Goal: Complete application form

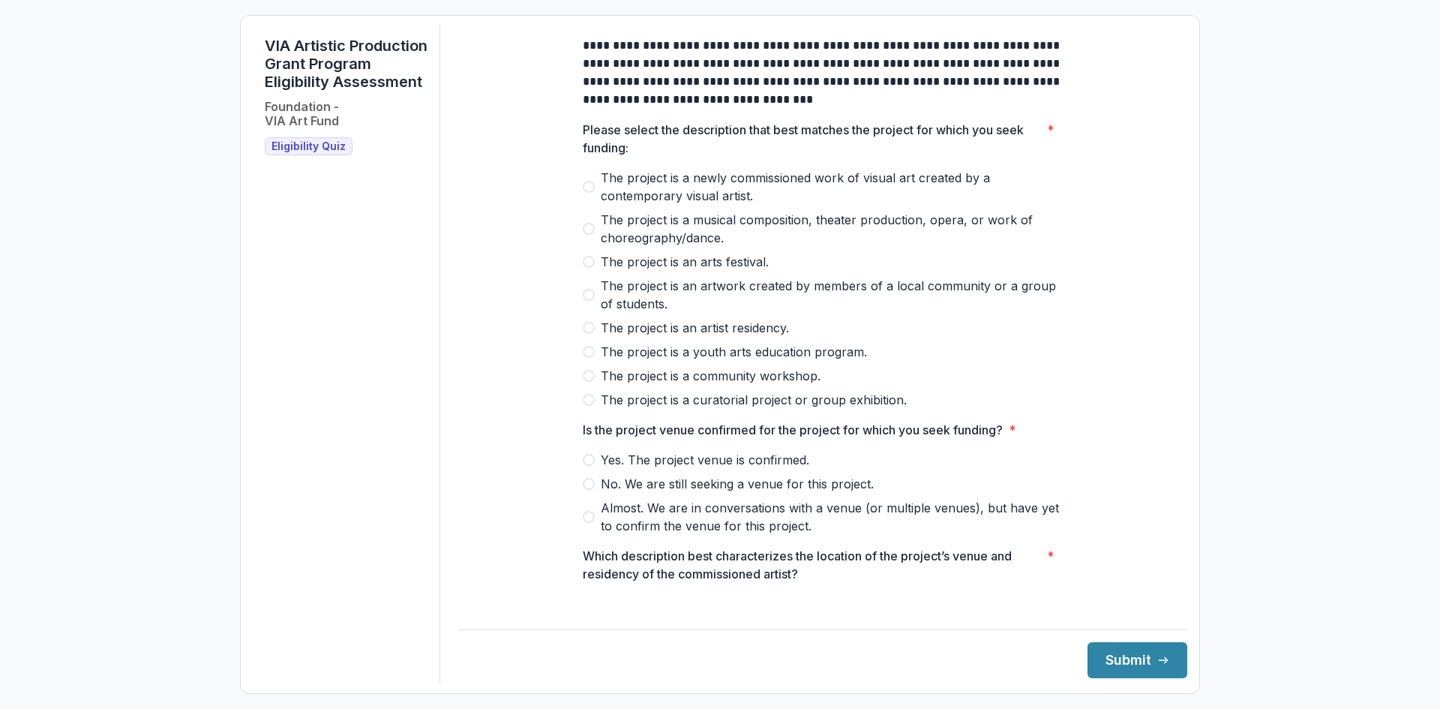
click at [590, 193] on span at bounding box center [589, 187] width 12 height 12
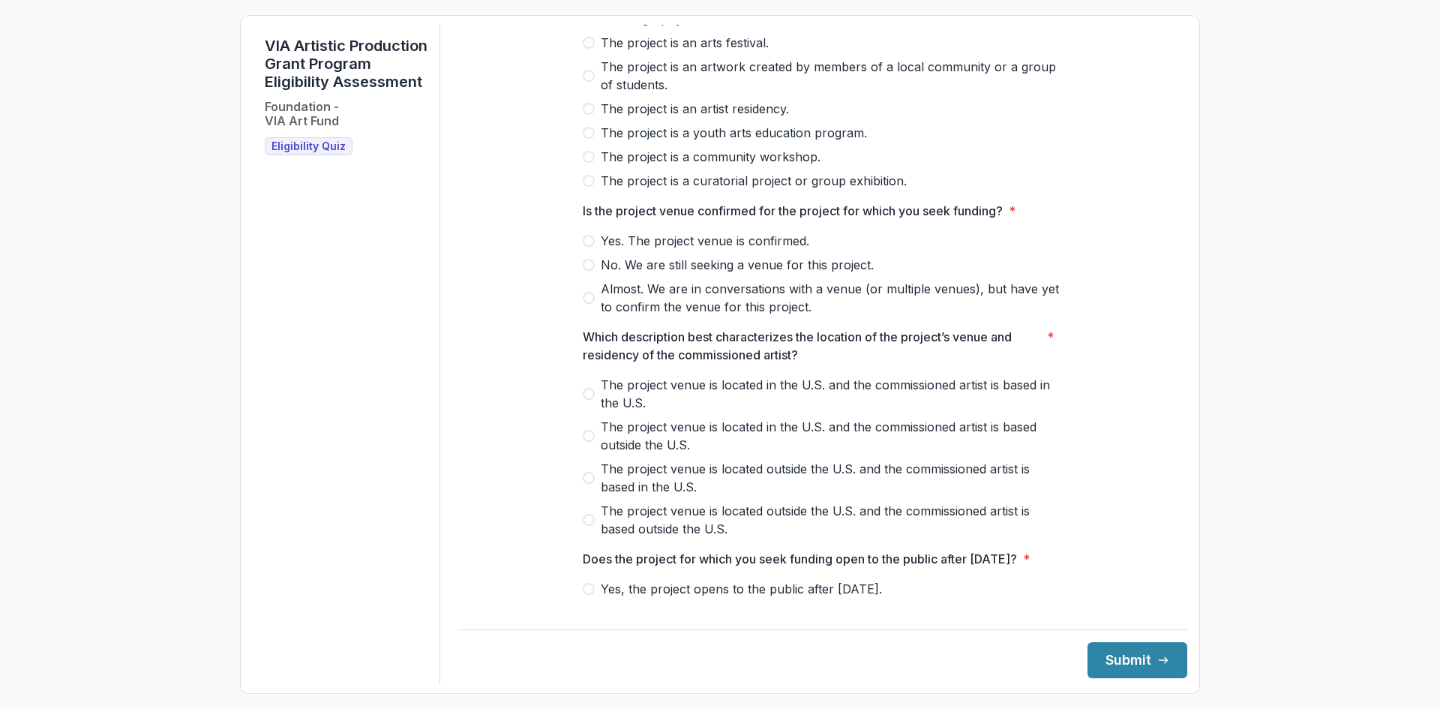
scroll to position [225, 0]
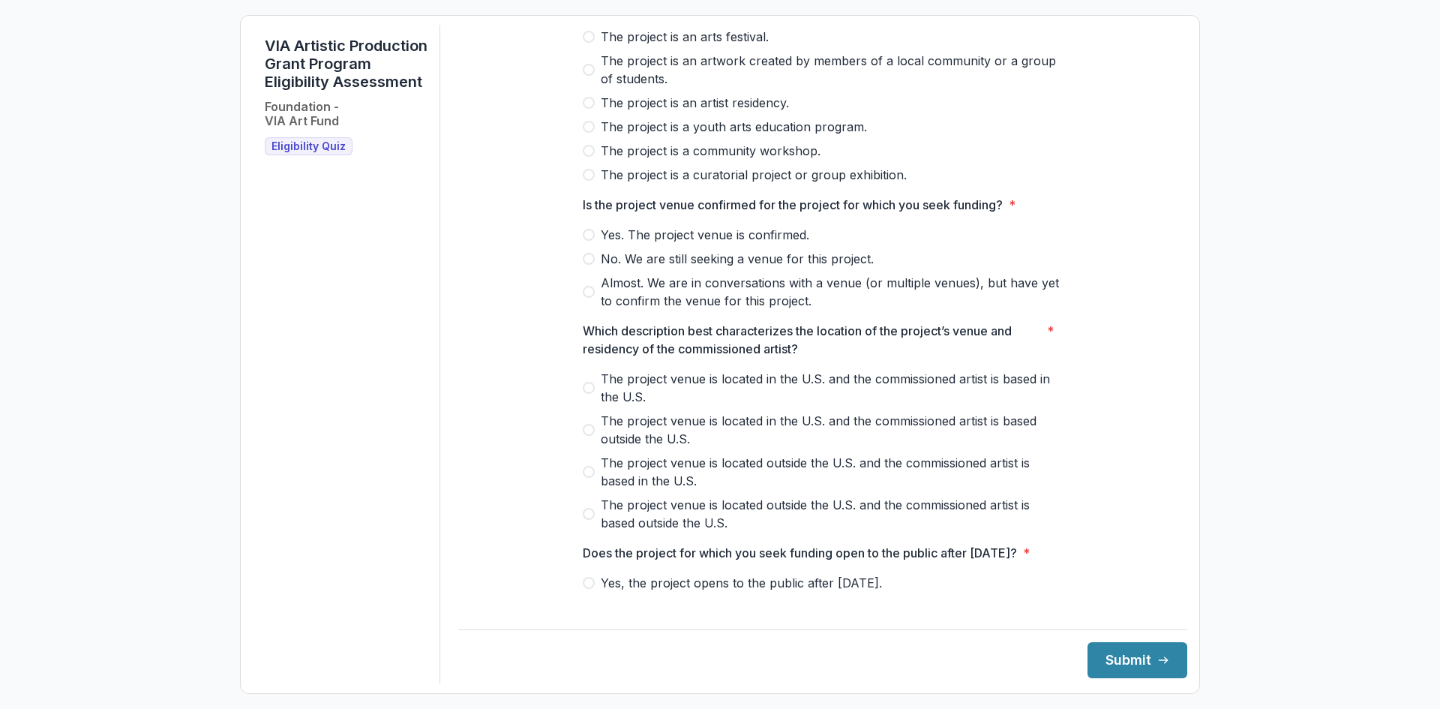
click at [586, 241] on span at bounding box center [589, 235] width 12 height 12
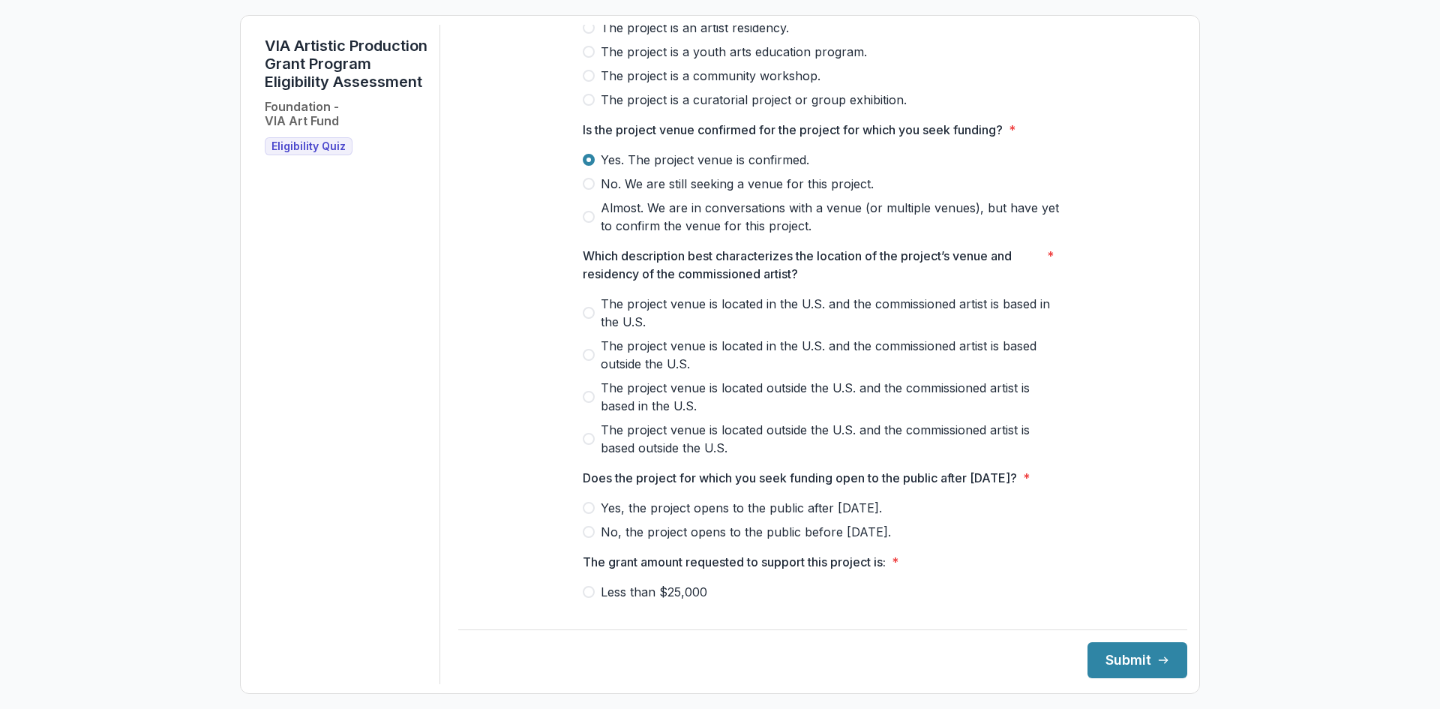
click at [588, 319] on span at bounding box center [589, 313] width 12 height 12
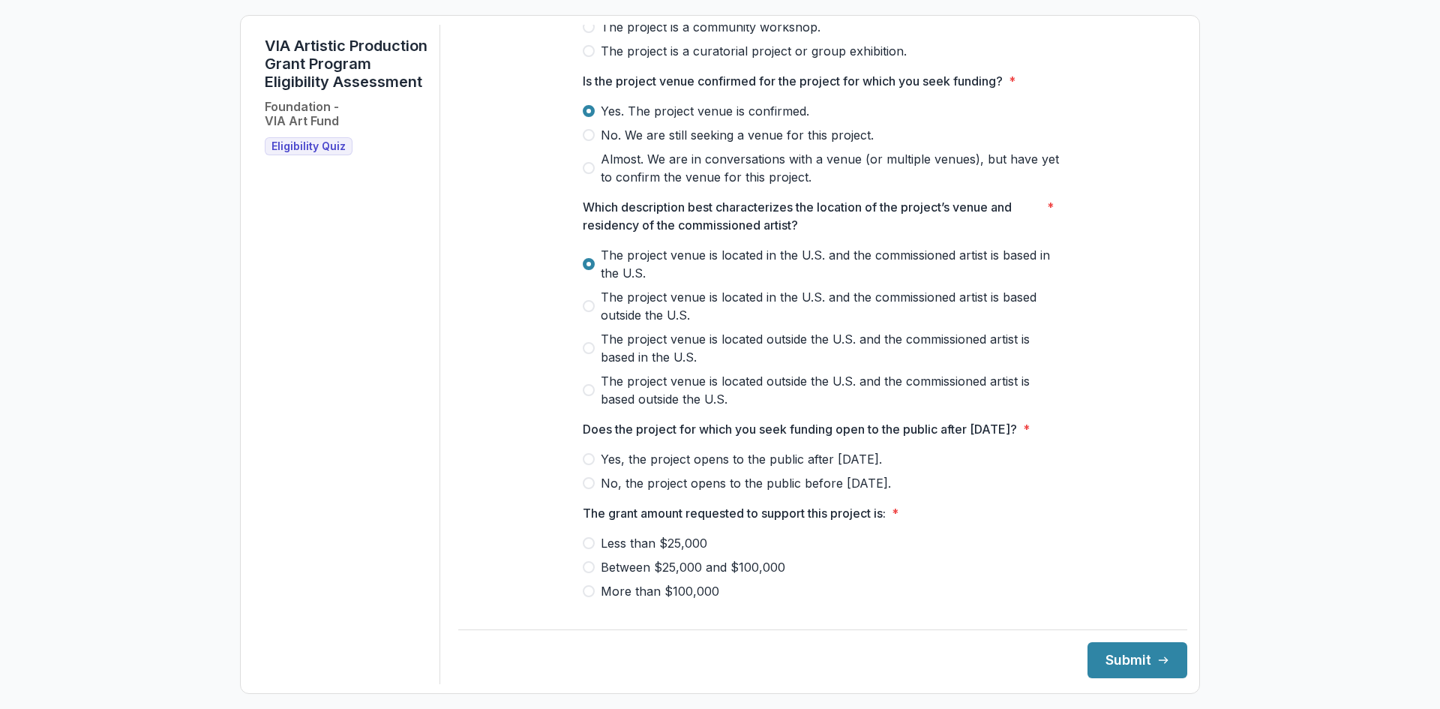
scroll to position [375, 0]
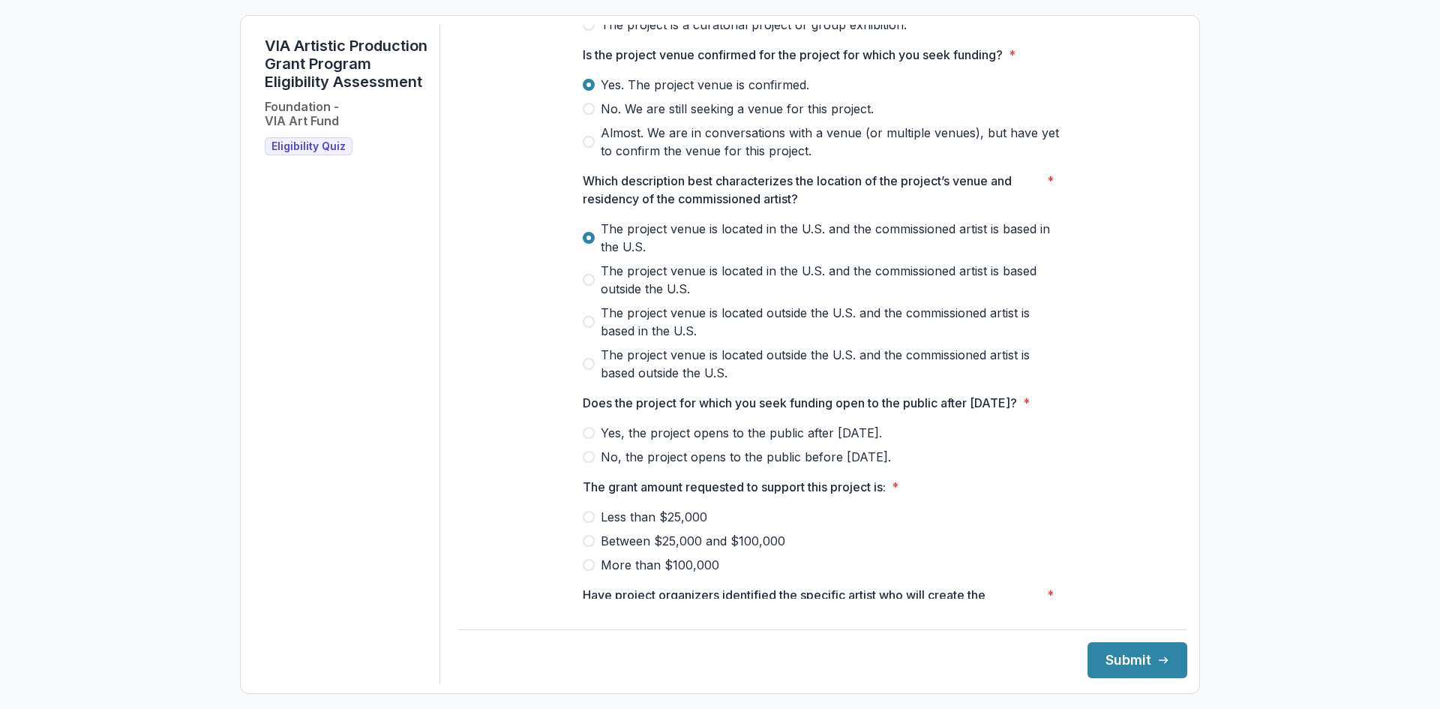
click at [589, 439] on span at bounding box center [589, 433] width 12 height 12
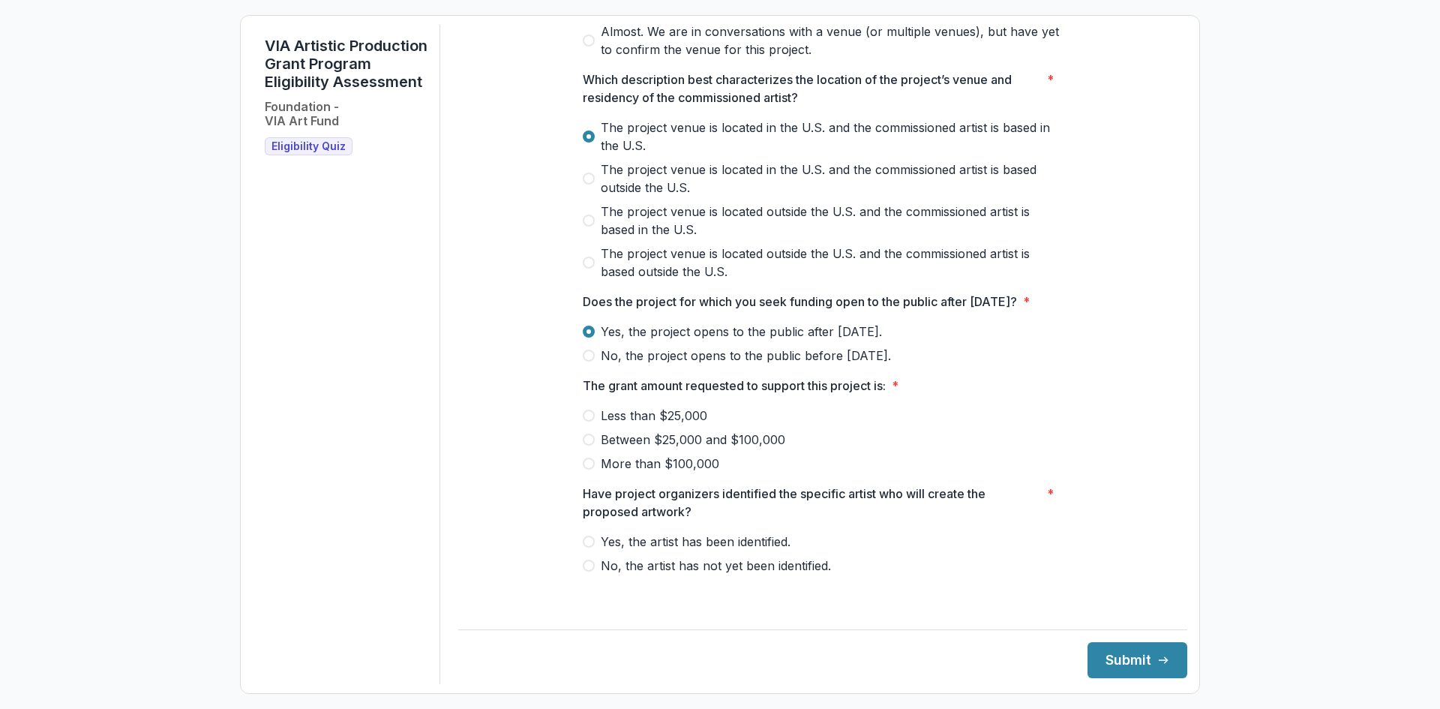
scroll to position [494, 0]
click at [586, 445] on span at bounding box center [589, 439] width 12 height 12
click at [589, 547] on span at bounding box center [589, 541] width 12 height 12
click at [1120, 656] on button "Submit" at bounding box center [1137, 660] width 100 height 36
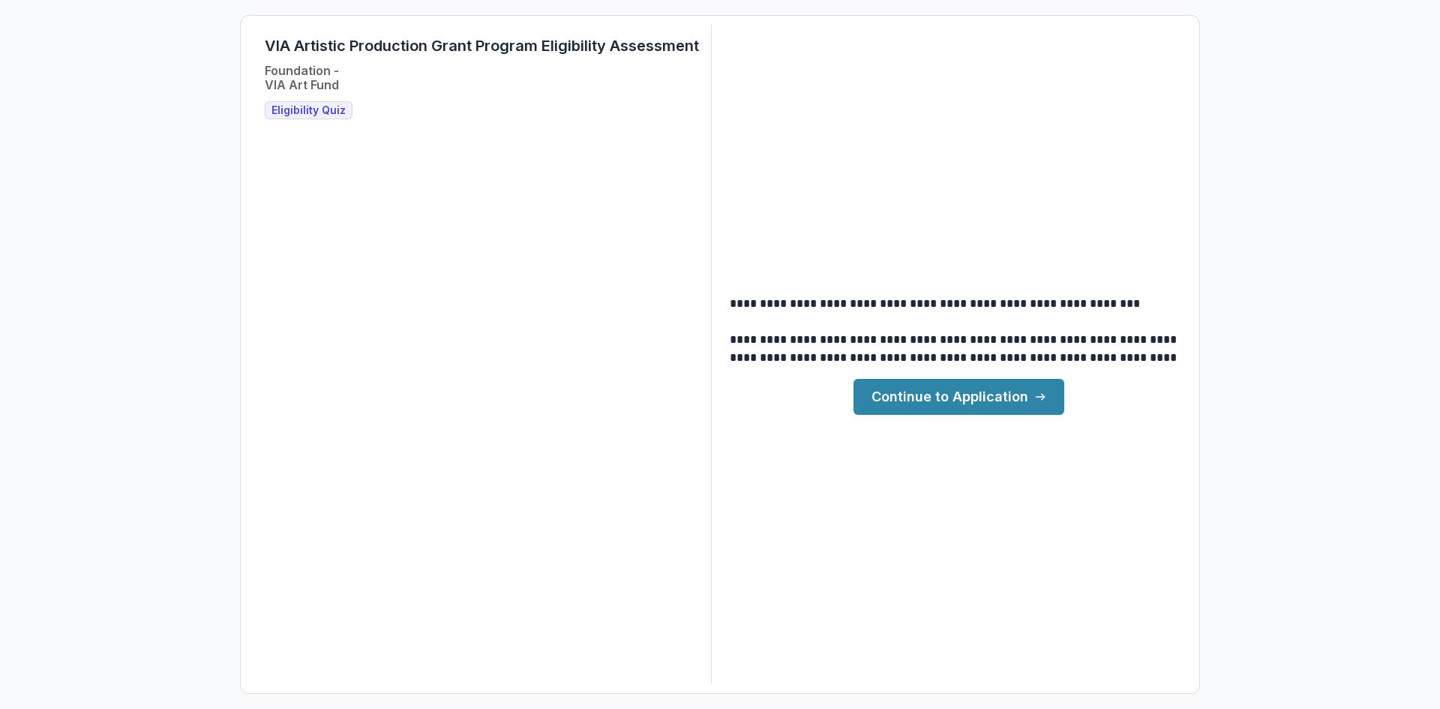
click at [964, 400] on link "Continue to Application" at bounding box center [958, 397] width 211 height 36
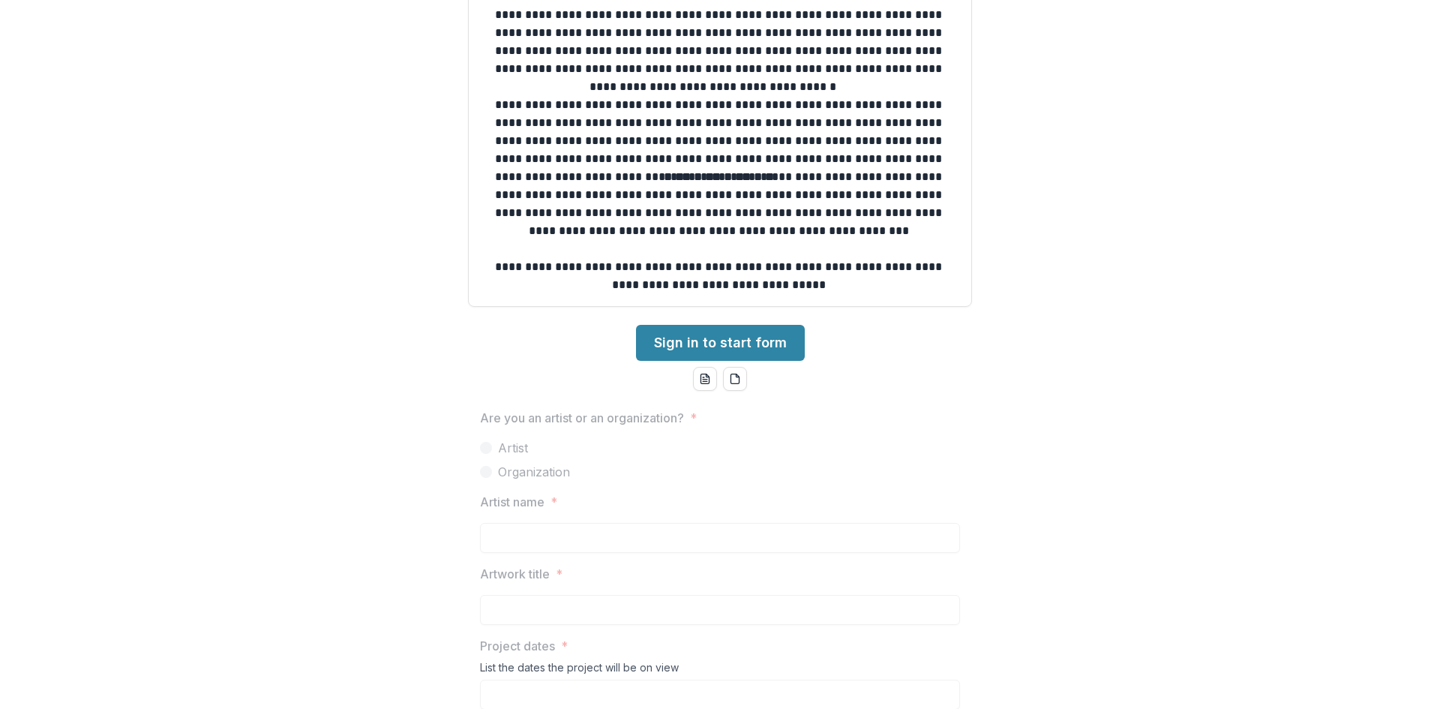
scroll to position [375, 0]
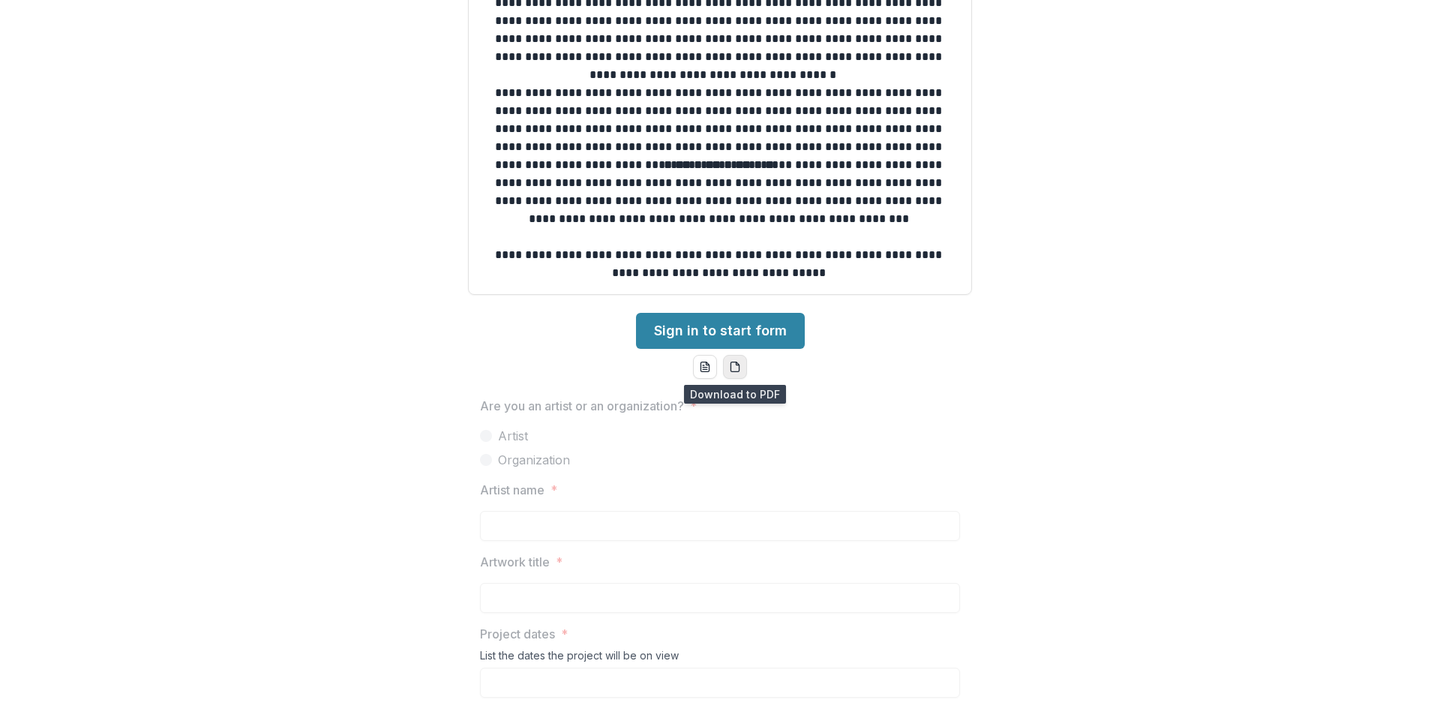
click at [729, 367] on icon "pdf-download" at bounding box center [735, 367] width 12 height 12
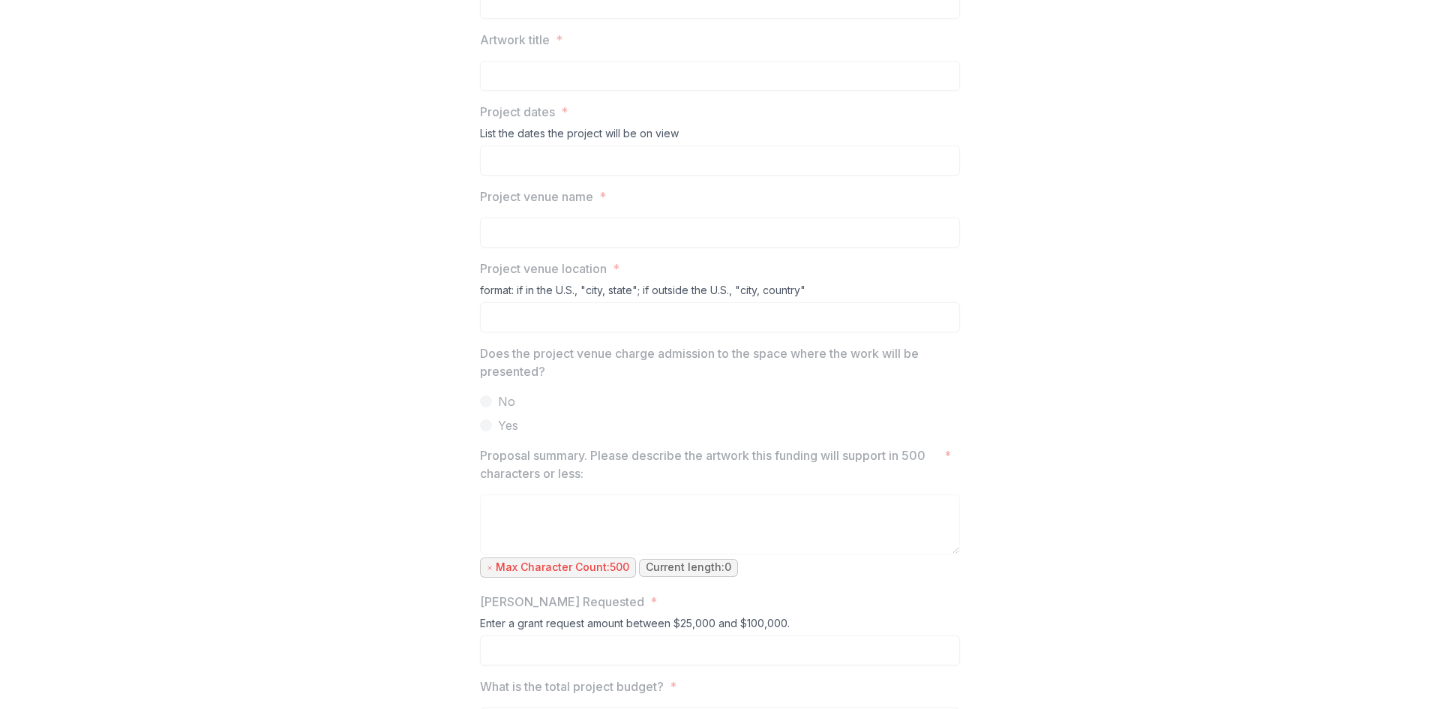
scroll to position [675, 0]
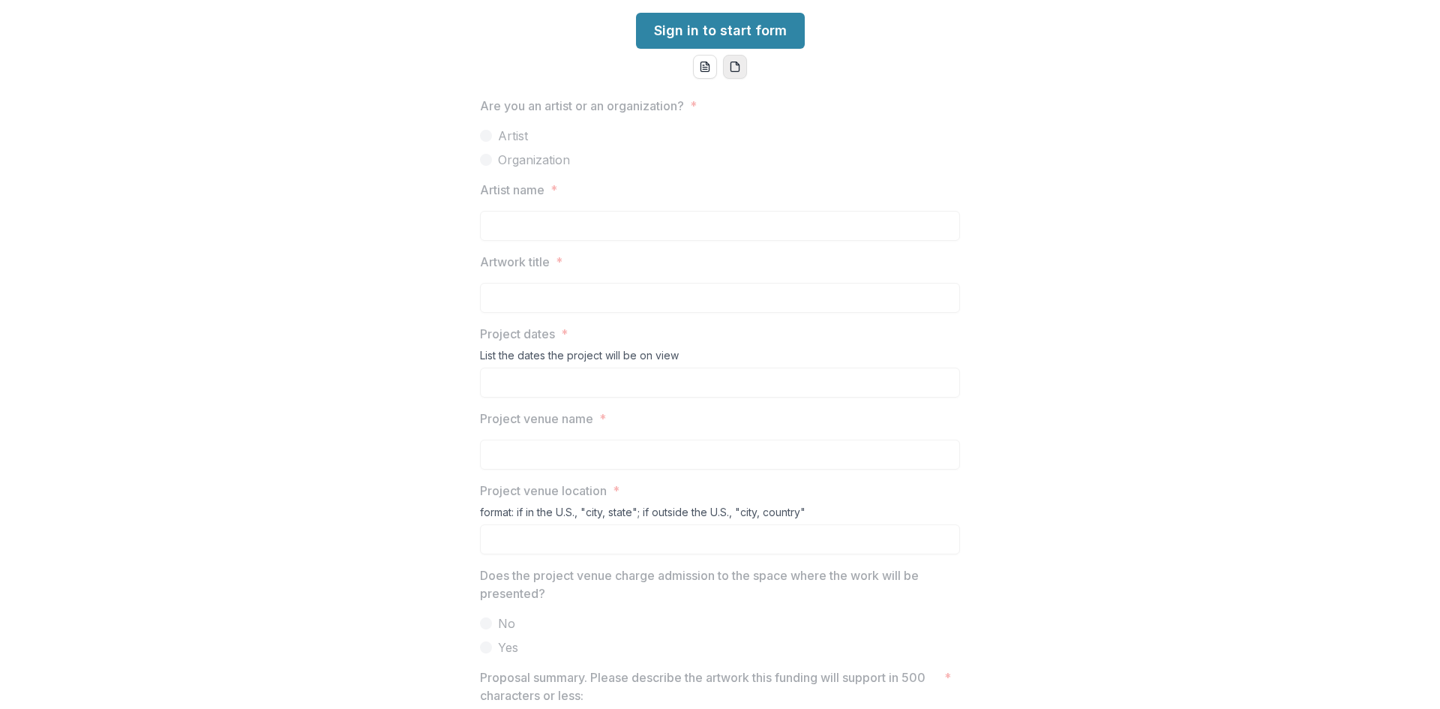
click at [482, 162] on span at bounding box center [486, 160] width 12 height 12
click at [703, 67] on line "word-download" at bounding box center [705, 67] width 4 height 0
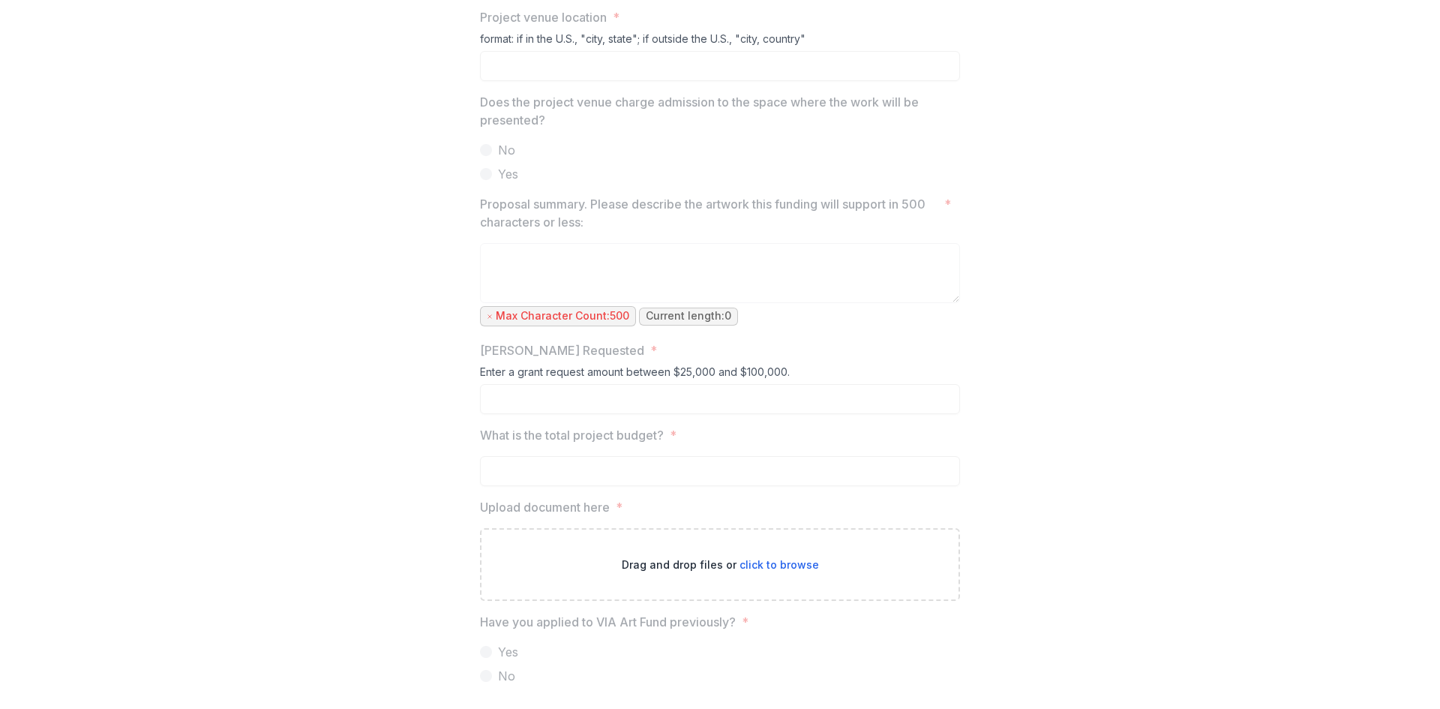
scroll to position [1160, 0]
